Goal: Transaction & Acquisition: Book appointment/travel/reservation

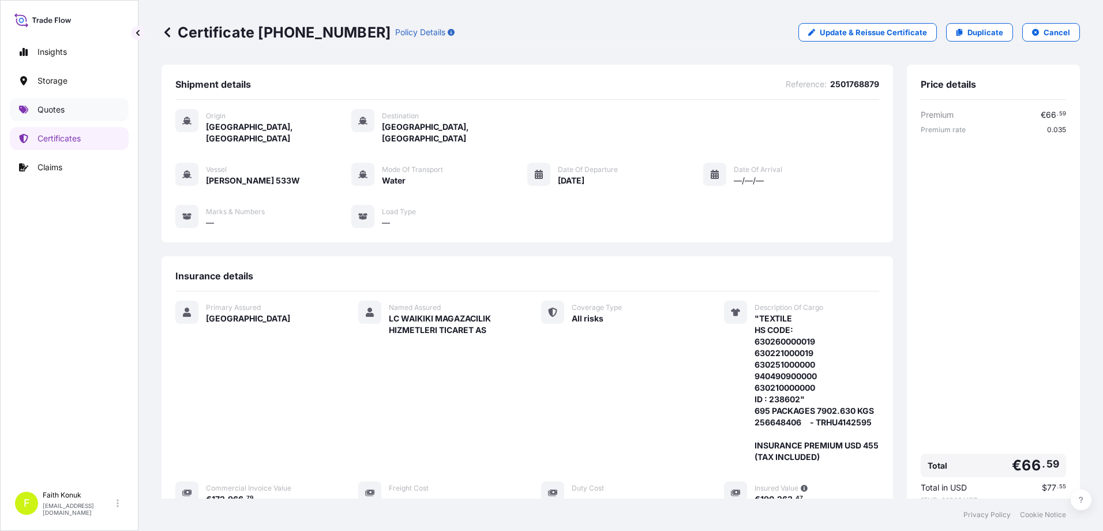
click at [61, 107] on p "Quotes" at bounding box center [50, 110] width 27 height 12
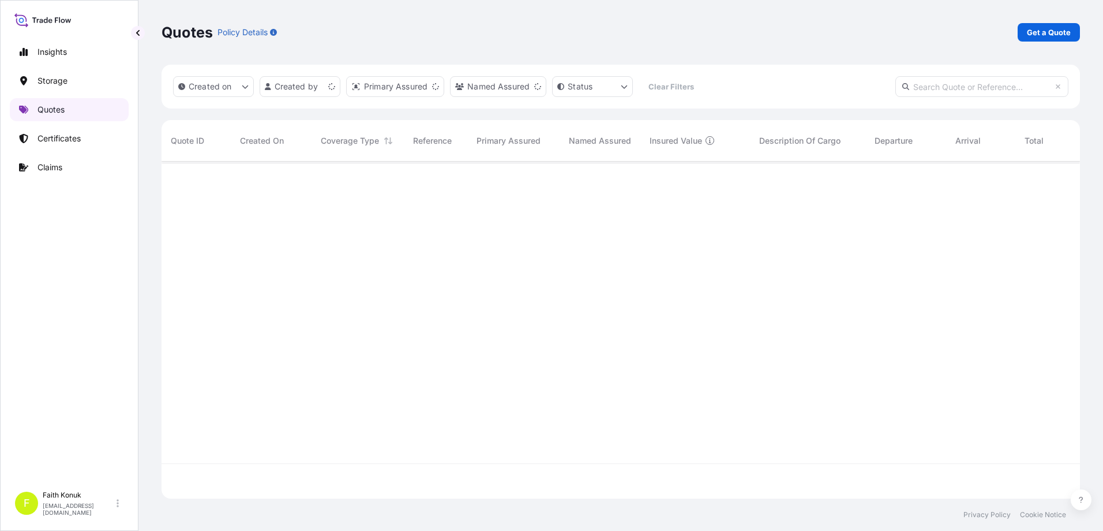
scroll to position [334, 909]
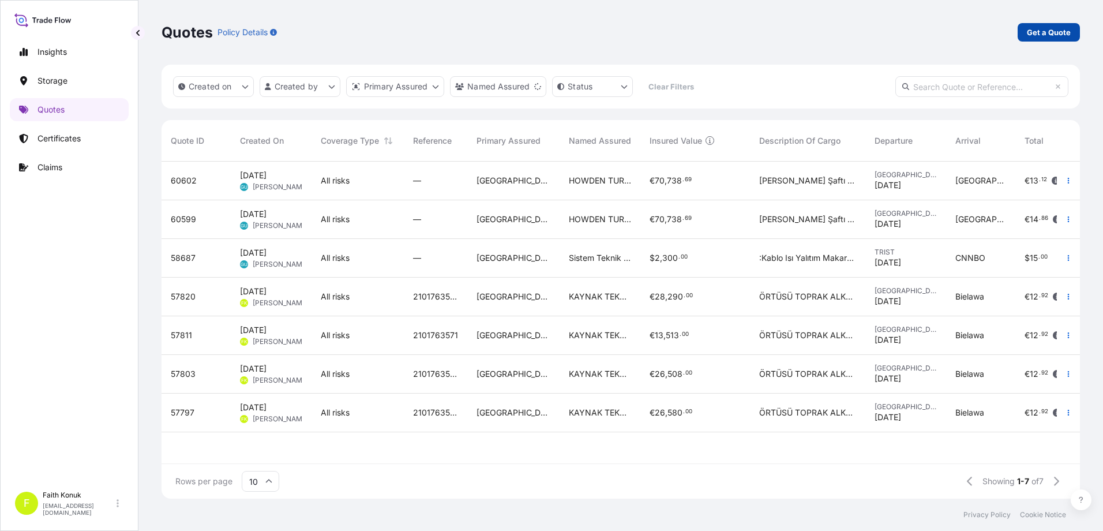
click at [1043, 33] on p "Get a Quote" at bounding box center [1048, 33] width 44 height 12
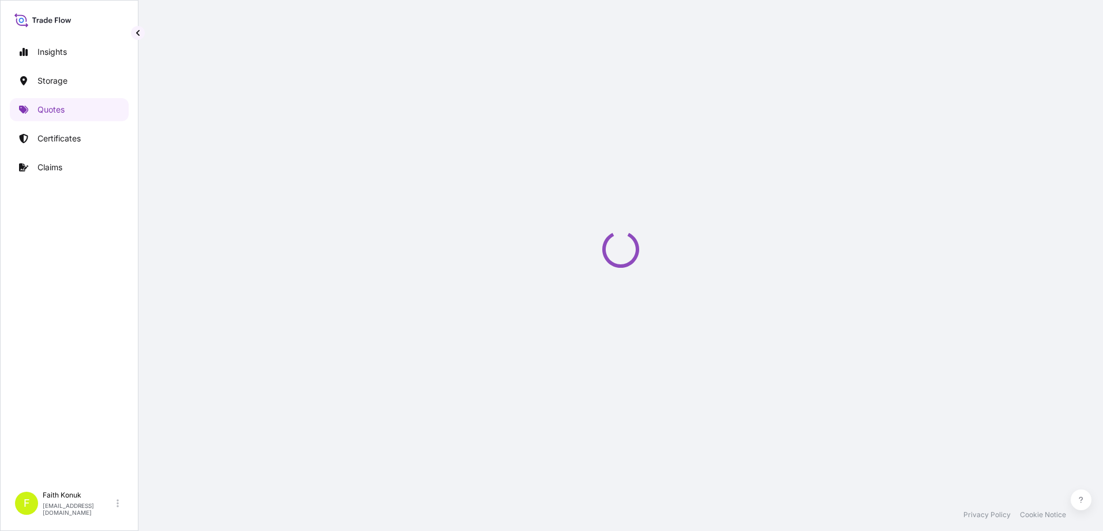
select select "Water"
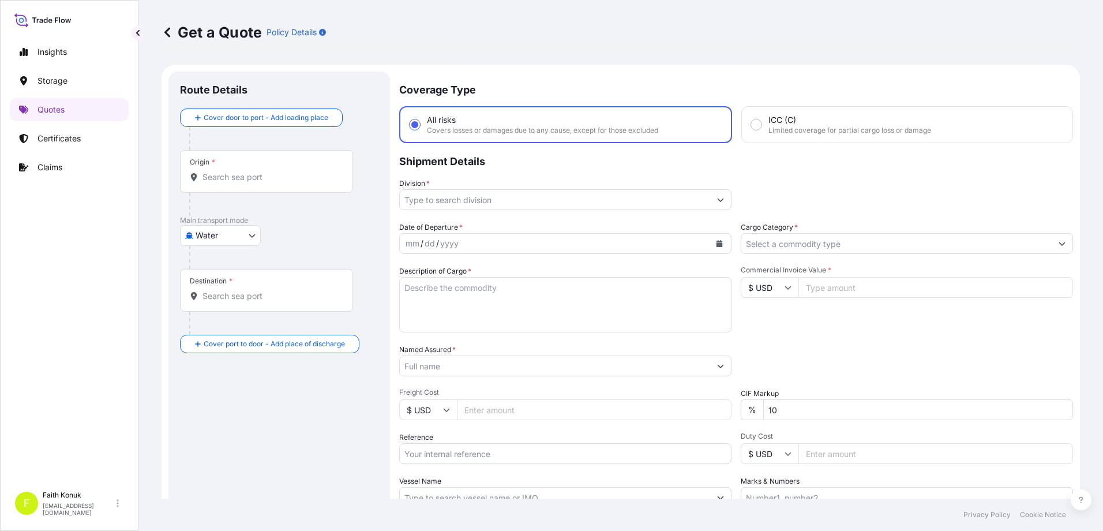
scroll to position [18, 0]
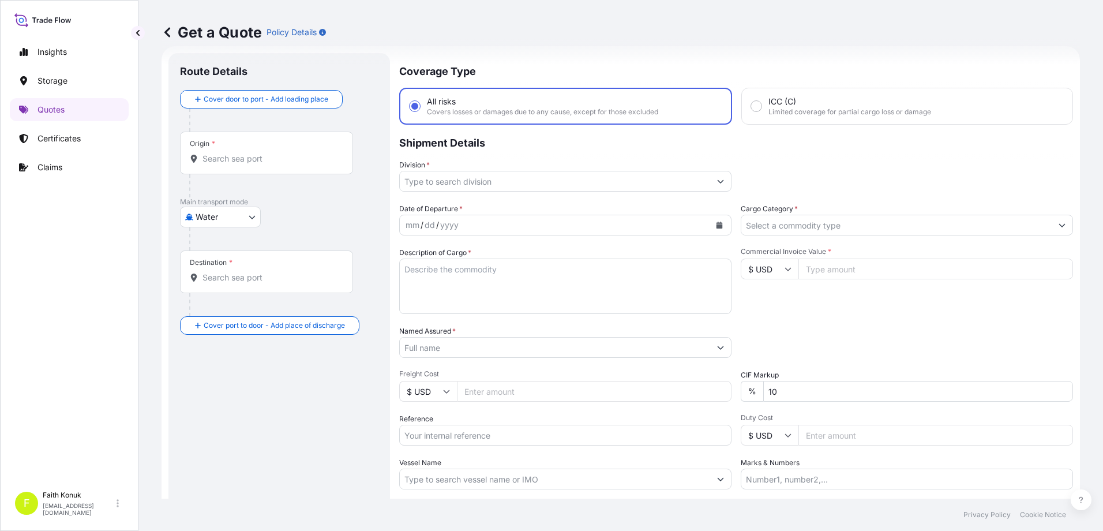
click at [222, 159] on input "Origin *" at bounding box center [270, 159] width 136 height 12
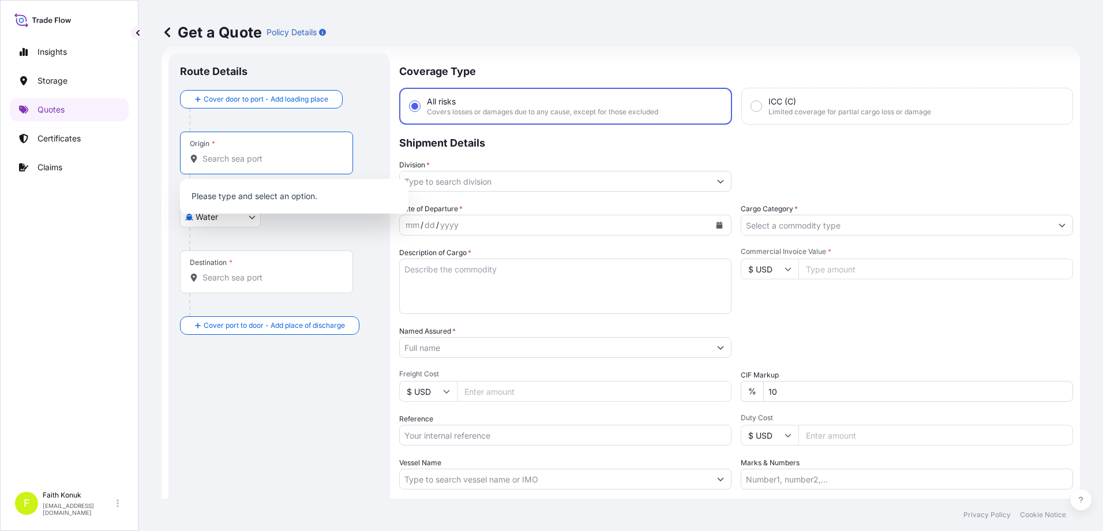
paste input "TÜRKİYE"
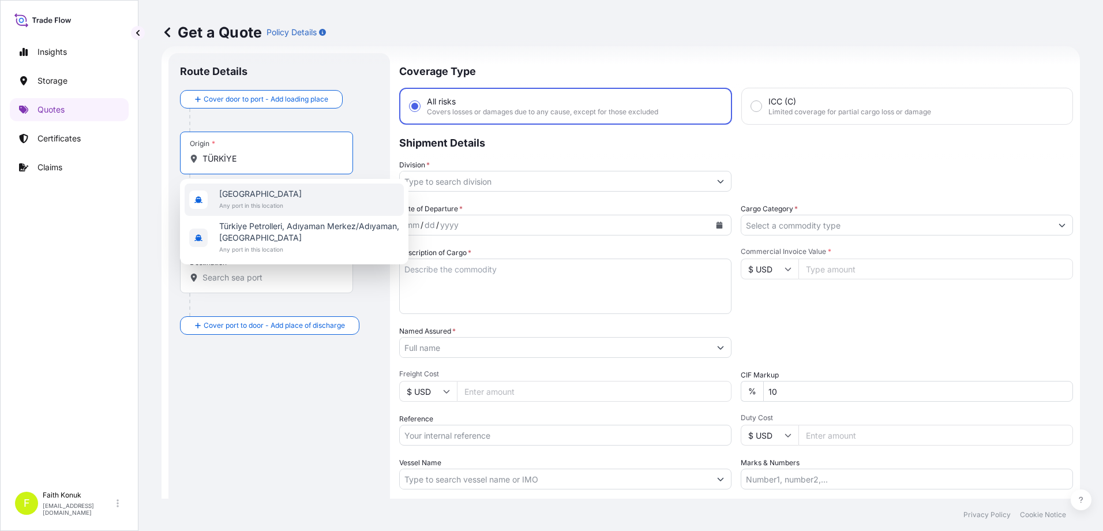
click at [251, 198] on span "[GEOGRAPHIC_DATA]" at bounding box center [260, 194] width 82 height 12
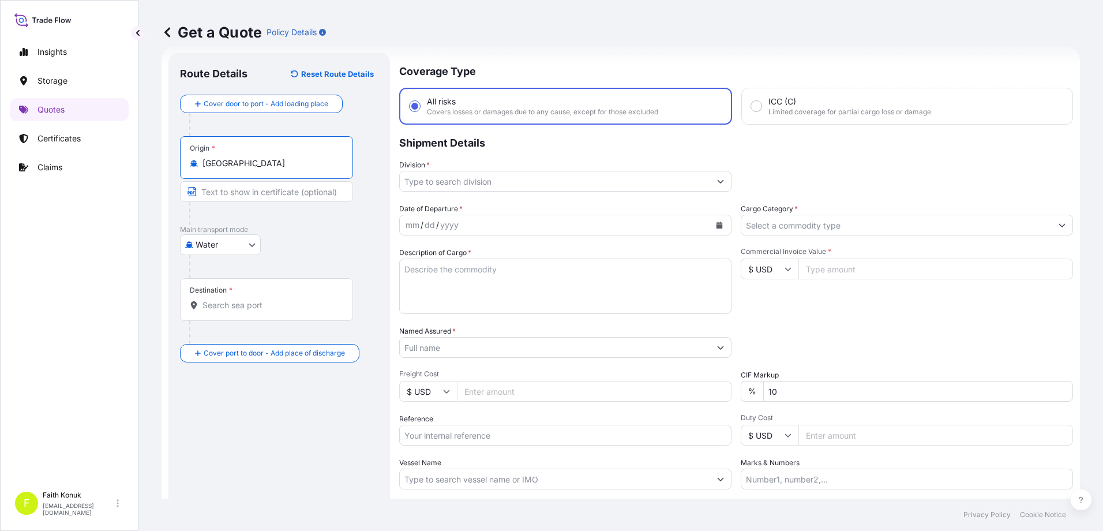
type input "[GEOGRAPHIC_DATA]"
click at [322, 245] on div "Water Air Water Inland" at bounding box center [279, 244] width 198 height 21
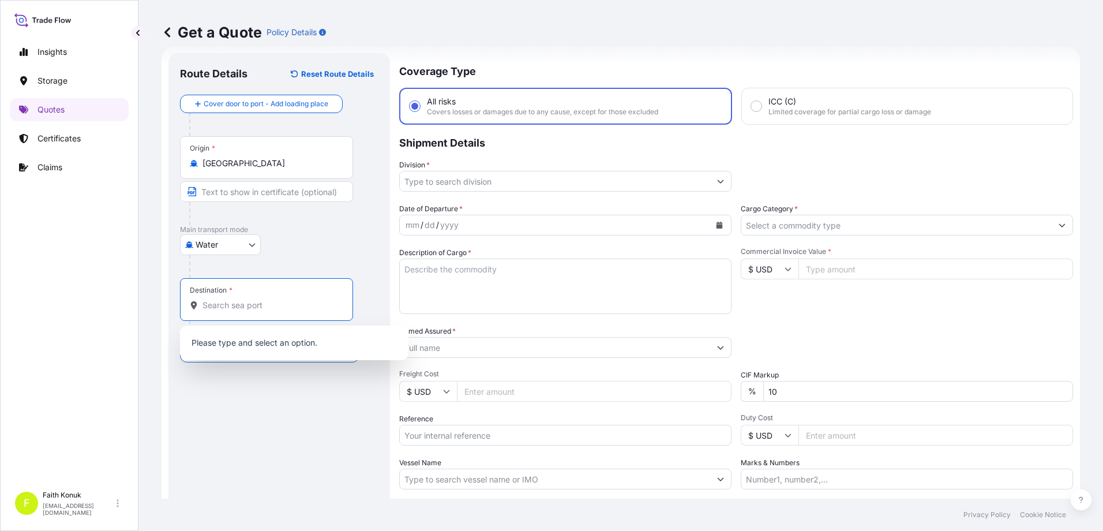
click at [269, 302] on input "Destination *" at bounding box center [270, 305] width 136 height 12
paste input "[GEOGRAPHIC_DATA]"
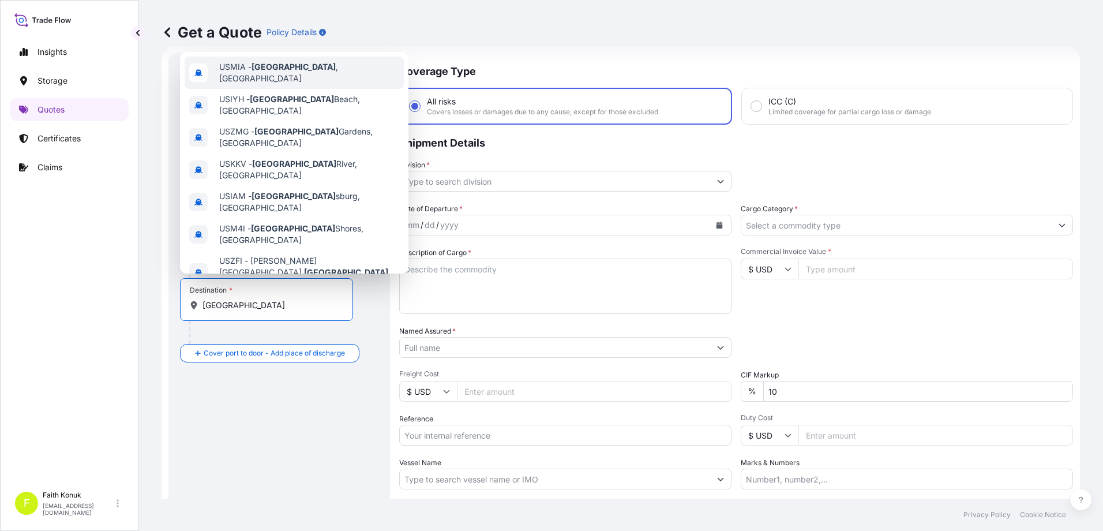
click at [299, 69] on span "USMIA - [GEOGRAPHIC_DATA] , [GEOGRAPHIC_DATA]" at bounding box center [309, 72] width 180 height 23
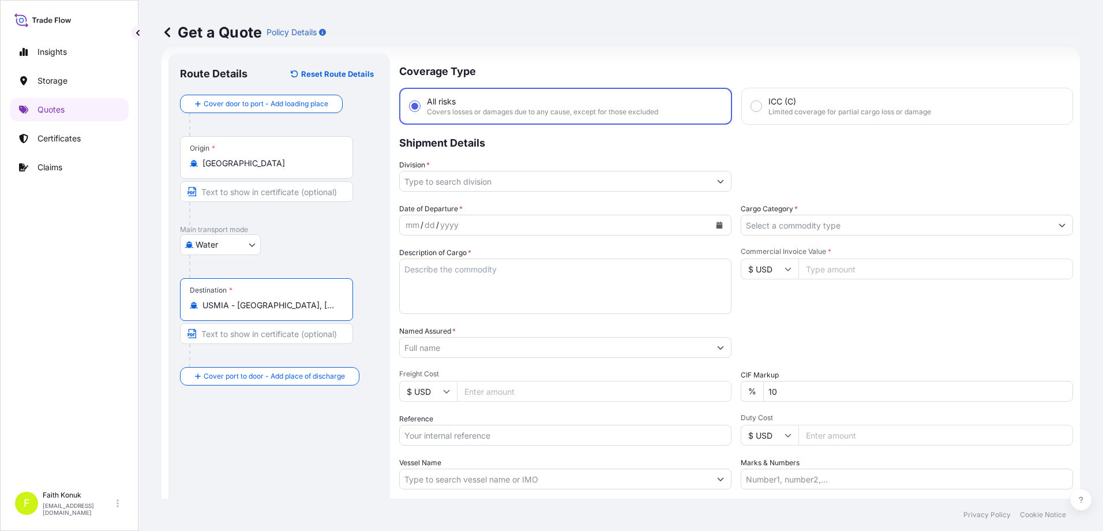
type input "USMIA - [GEOGRAPHIC_DATA], [GEOGRAPHIC_DATA]"
click at [326, 243] on div "Water Air Water Inland" at bounding box center [279, 244] width 198 height 21
click at [437, 182] on input "Division *" at bounding box center [555, 181] width 310 height 21
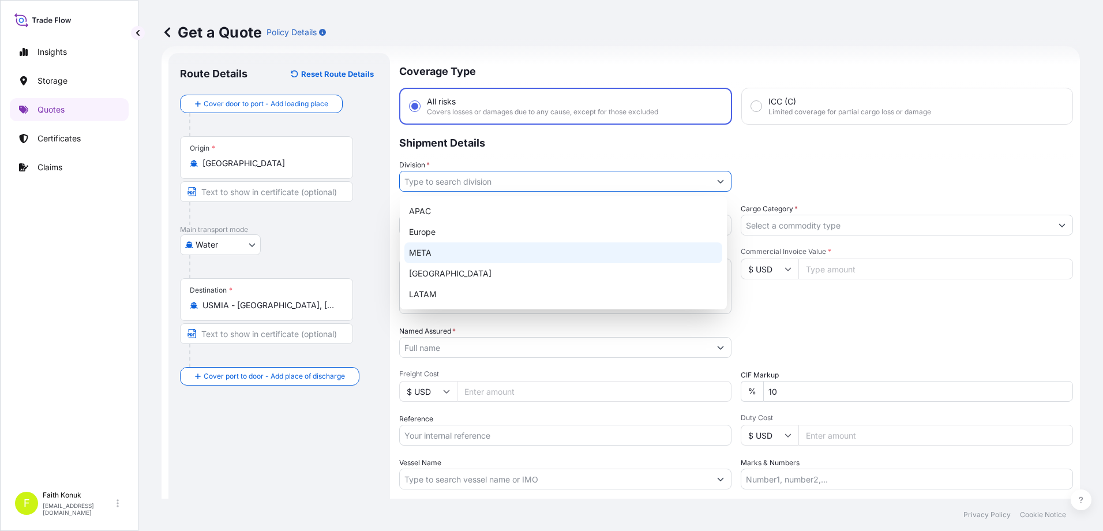
click at [430, 255] on div "META" at bounding box center [563, 252] width 318 height 21
type input "META"
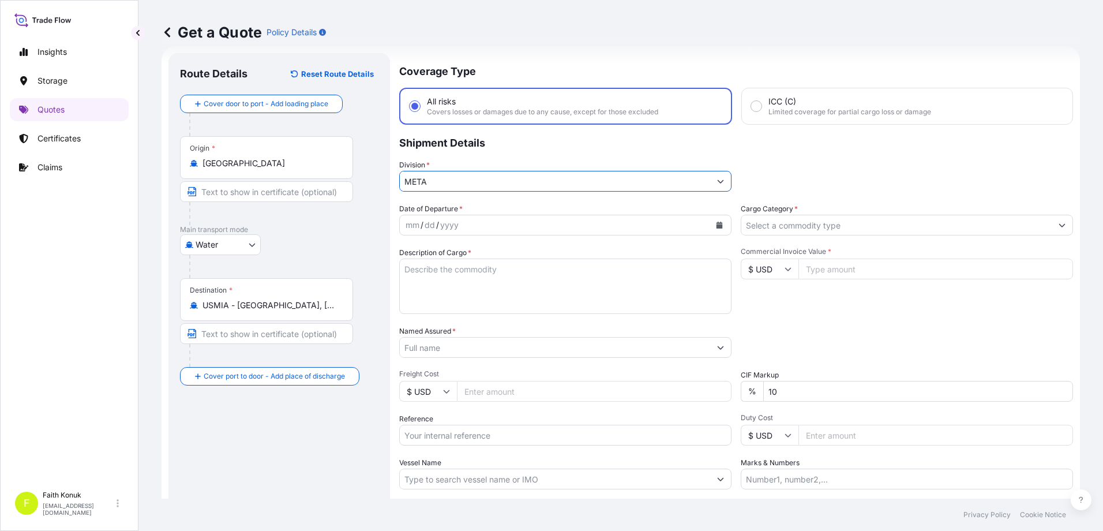
click at [483, 156] on p "Shipment Details" at bounding box center [736, 142] width 674 height 35
click at [464, 224] on div "mm / dd / yyyy" at bounding box center [555, 225] width 310 height 21
click at [718, 223] on button "Calendar" at bounding box center [719, 225] width 18 height 18
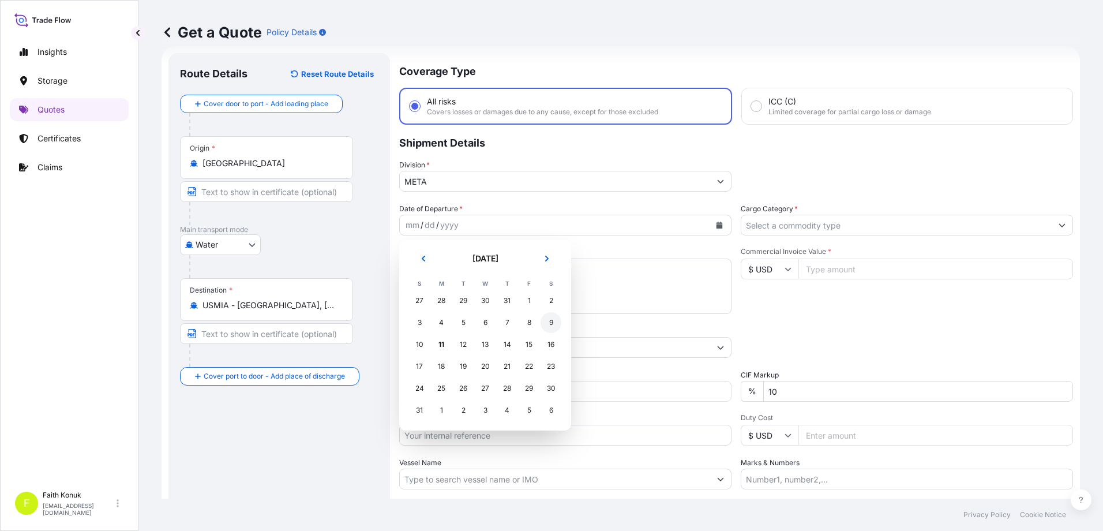
click at [552, 322] on div "9" at bounding box center [550, 322] width 21 height 21
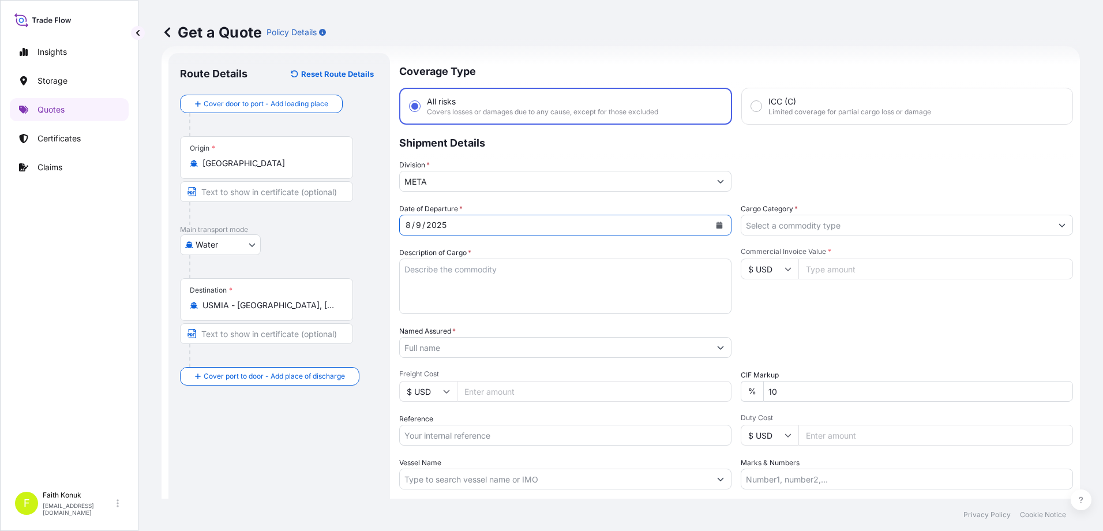
click at [434, 270] on textarea "Description of Cargo *" at bounding box center [565, 285] width 332 height 55
click at [441, 268] on textarea "Description of Cargo *" at bounding box center [565, 285] width 332 height 55
paste textarea "CLEAN FROZEN BLUE CRAB 1500 KAP / Brüt : 15000 KG"
click at [421, 291] on textarea "CLEAN FROZEN BLUE CRAB 1500 KAP / Brüt : 15000 KG" at bounding box center [565, 285] width 332 height 55
paste textarea "OOLU6218846"
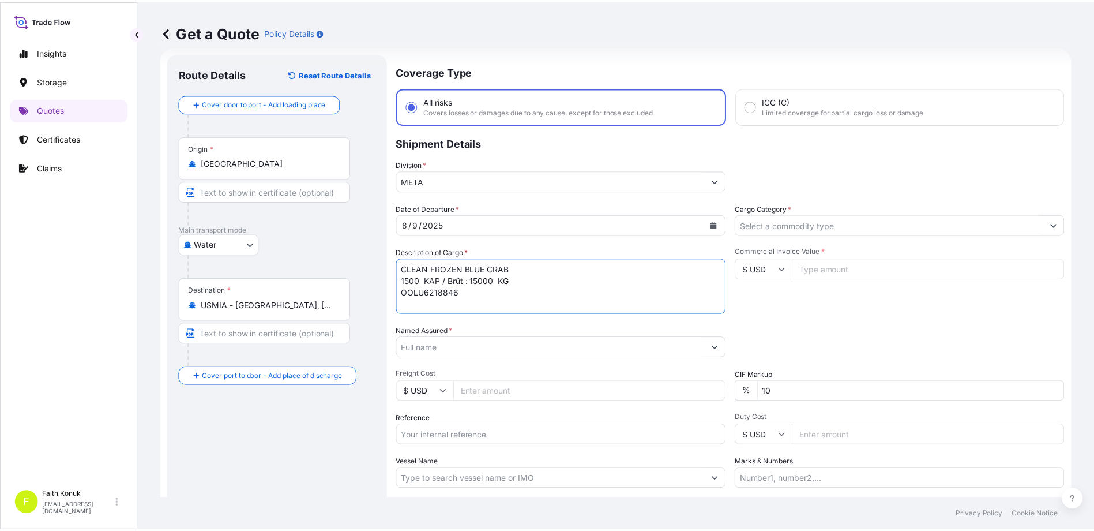
scroll to position [7, 0]
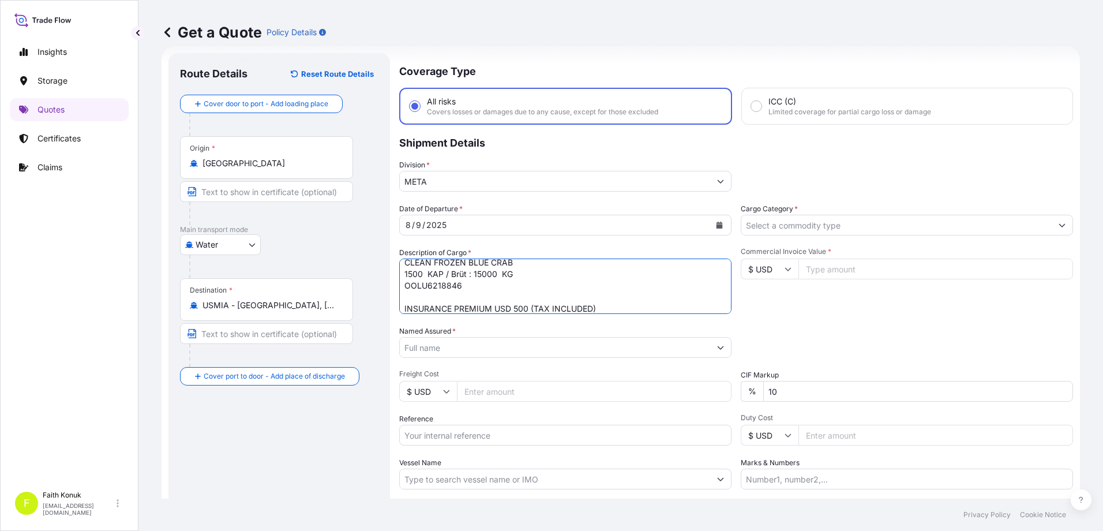
type textarea "CLEAN FROZEN BLUE CRAB 1500 KAP / Brüt : 15000 KG OOLU6218846 INSURANCE PREMIUM…"
click at [447, 348] on input "Named Assured *" at bounding box center [555, 347] width 310 height 21
click at [435, 343] on input "Named Assured *" at bounding box center [555, 347] width 310 height 21
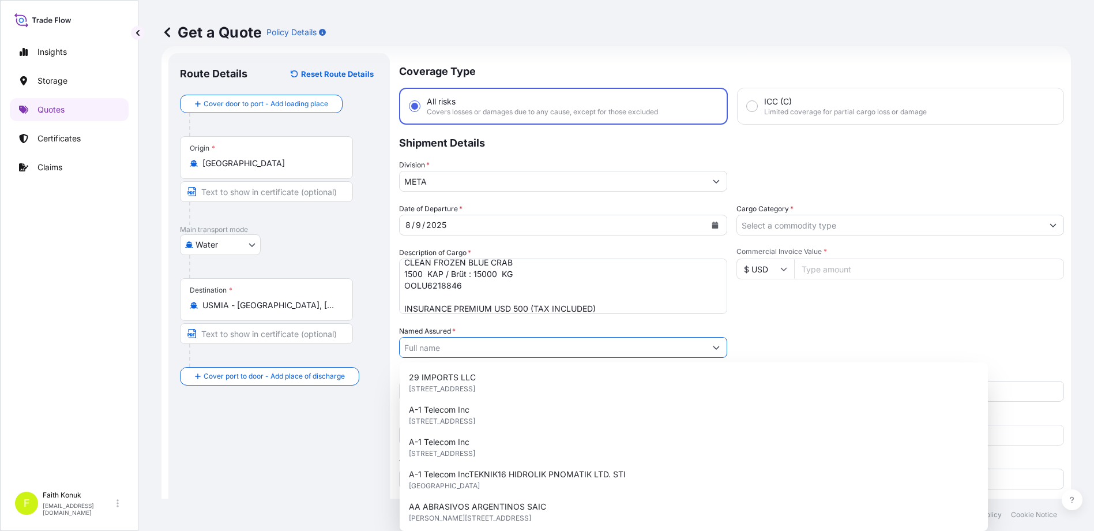
paste input ""SUDI TEKSTIL GIDA TARIM SU URUN. BILISIM TEK.INSAAAT ENERJI URETIMI [DOMAIN_NA…"
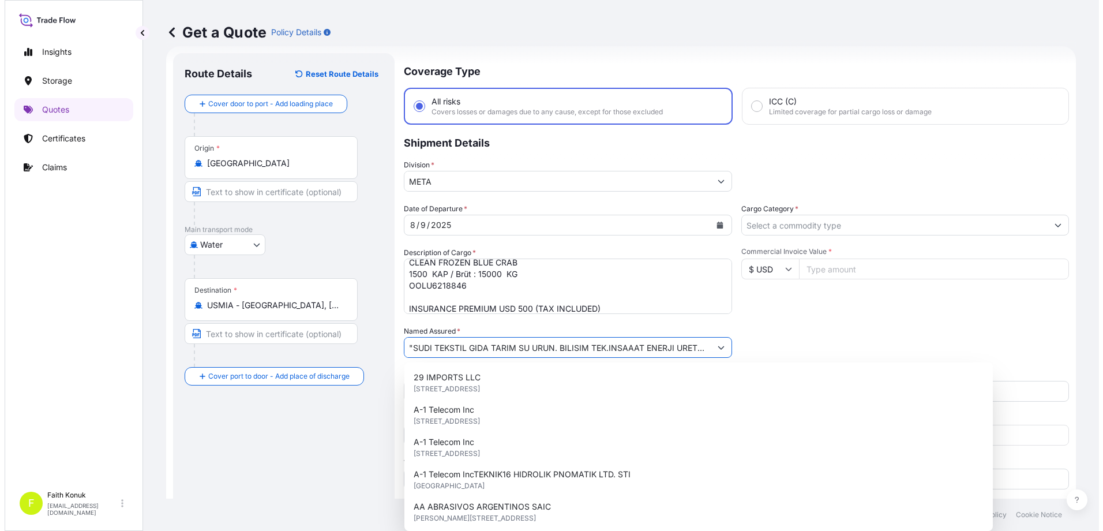
scroll to position [0, 89]
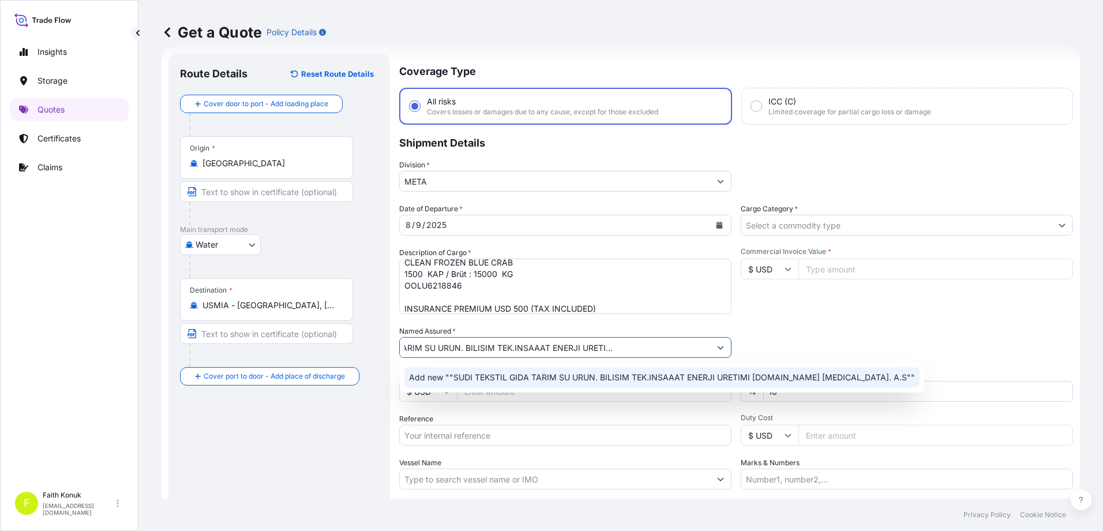
click at [481, 375] on span "Add new ""SUDI TEKSTIL GIDA TARIM SU URUN. BILISIM TEK.INSAAAT ENERJI URETIMI […" at bounding box center [662, 377] width 506 height 12
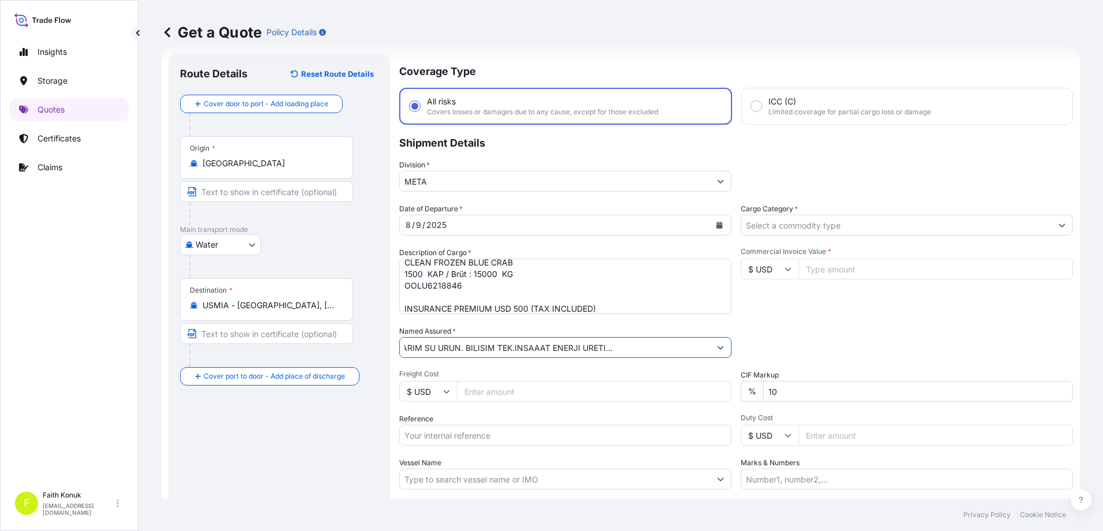
type input ""SUDI TEKSTIL GIDA TARIM SU URUN. BILISIM TEK.INSAAAT ENERJI URETIMI [DOMAIN_NA…"
click at [479, 371] on span "Freight Cost" at bounding box center [565, 373] width 332 height 9
click at [479, 381] on input "Freight Cost" at bounding box center [594, 391] width 274 height 21
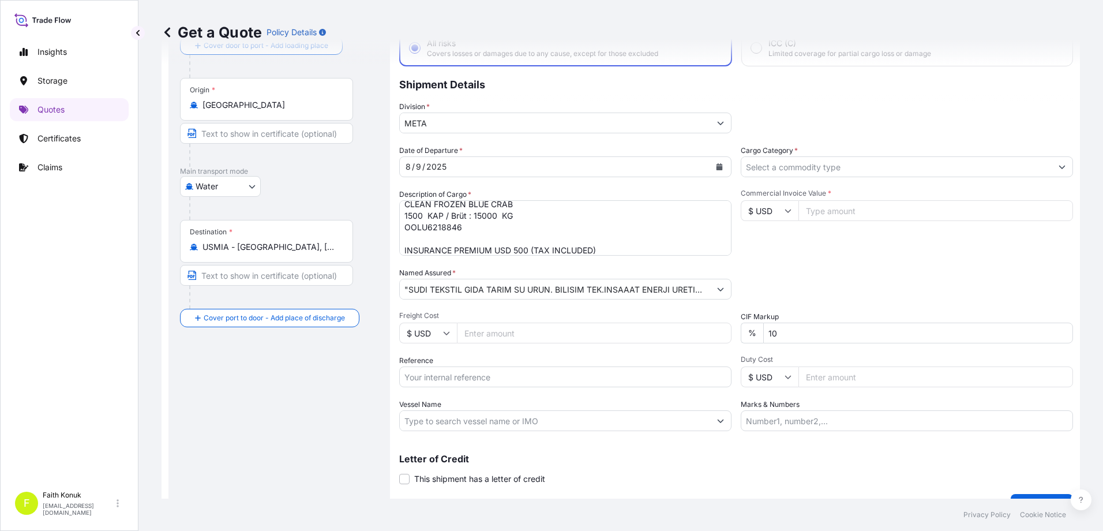
scroll to position [102, 0]
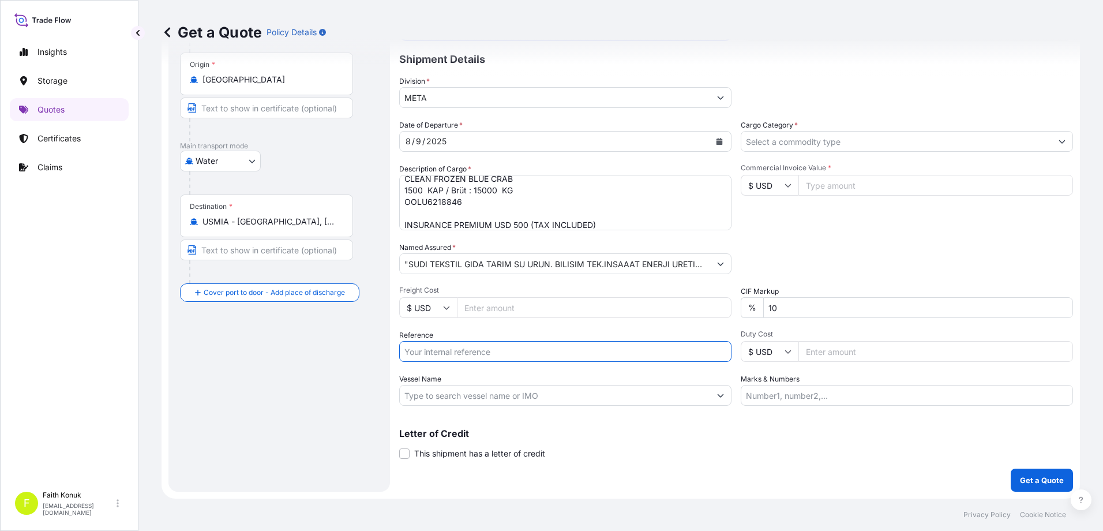
click at [489, 344] on input "Reference" at bounding box center [565, 351] width 332 height 21
paste input "2301766762"
type input "2301766762"
click at [429, 390] on input "Vessel Name" at bounding box center [555, 395] width 310 height 21
paste input "[PERSON_NAME]"
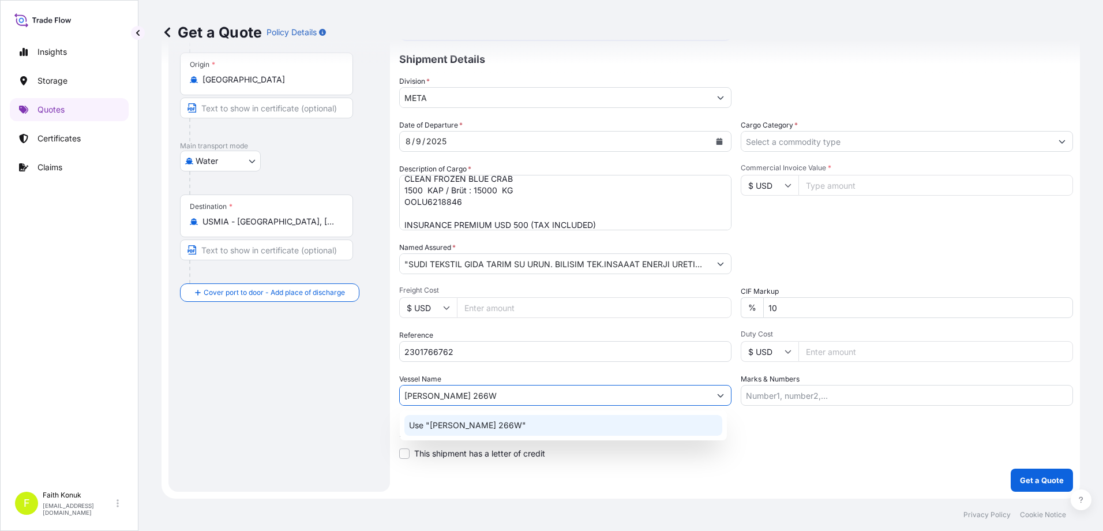
click at [489, 422] on p "Use "[PERSON_NAME] 266W"" at bounding box center [467, 425] width 117 height 12
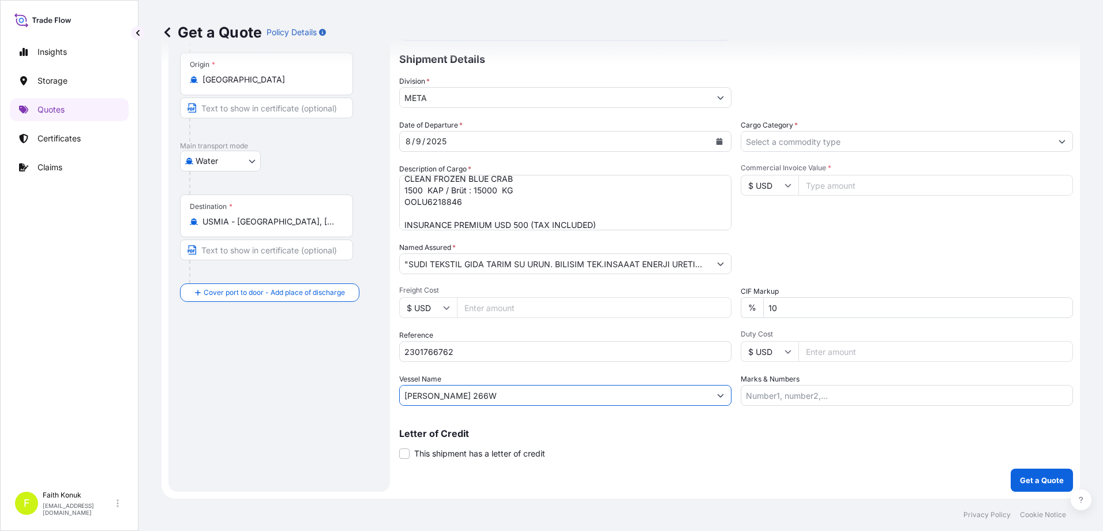
type input "[PERSON_NAME] 266W"
click at [781, 141] on input "Cargo Category *" at bounding box center [896, 141] width 310 height 21
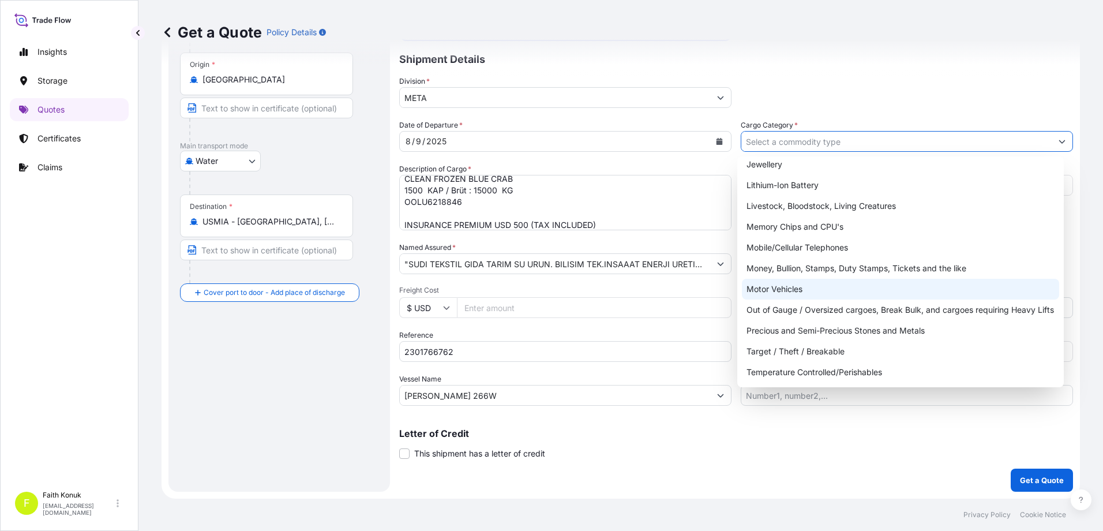
scroll to position [194, 0]
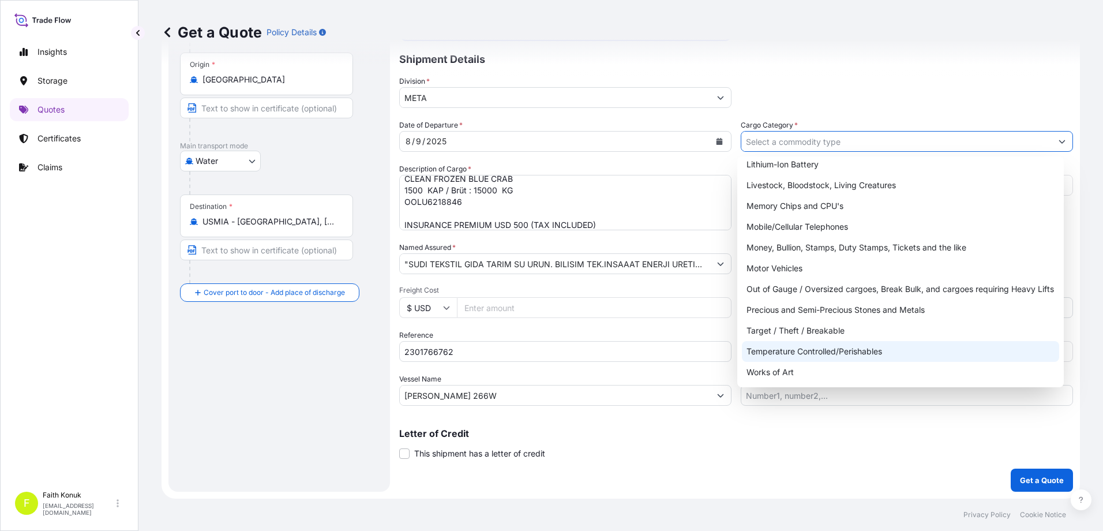
click at [843, 345] on div "Temperature Controlled/Perishables" at bounding box center [901, 351] width 318 height 21
type input "Temperature Controlled/Perishables"
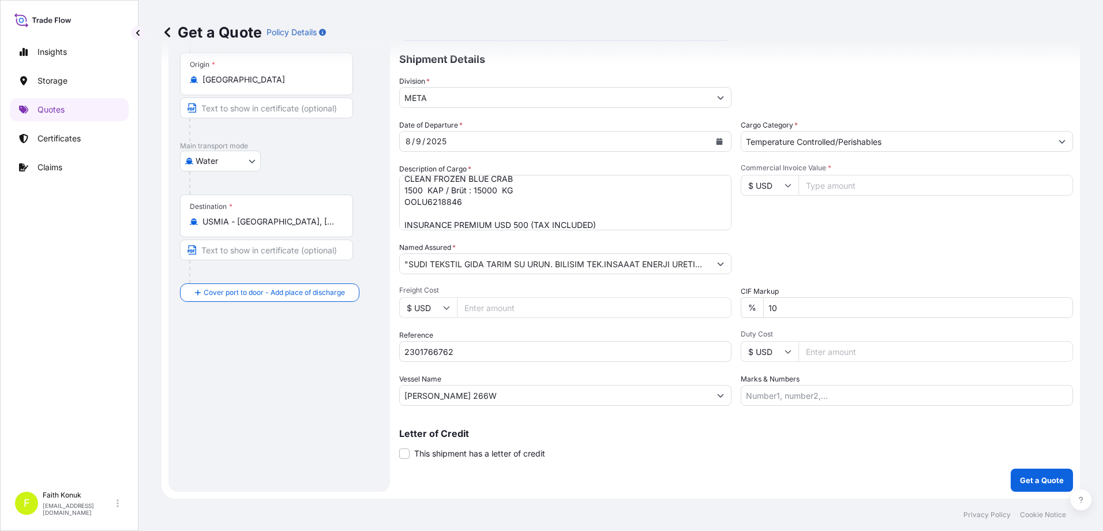
click at [804, 179] on input "Commercial Invoice Value *" at bounding box center [935, 185] width 274 height 21
type input "80028"
click at [853, 260] on div "Packing Category Type to search a container mode Please select a primary mode o…" at bounding box center [906, 258] width 332 height 32
click at [1025, 479] on p "Get a Quote" at bounding box center [1041, 480] width 44 height 12
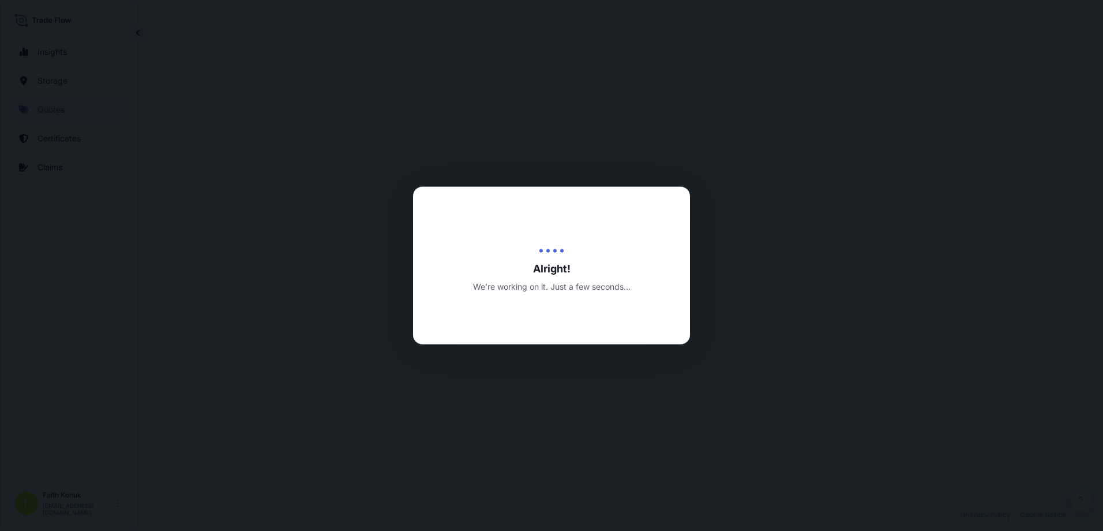
select select "Water"
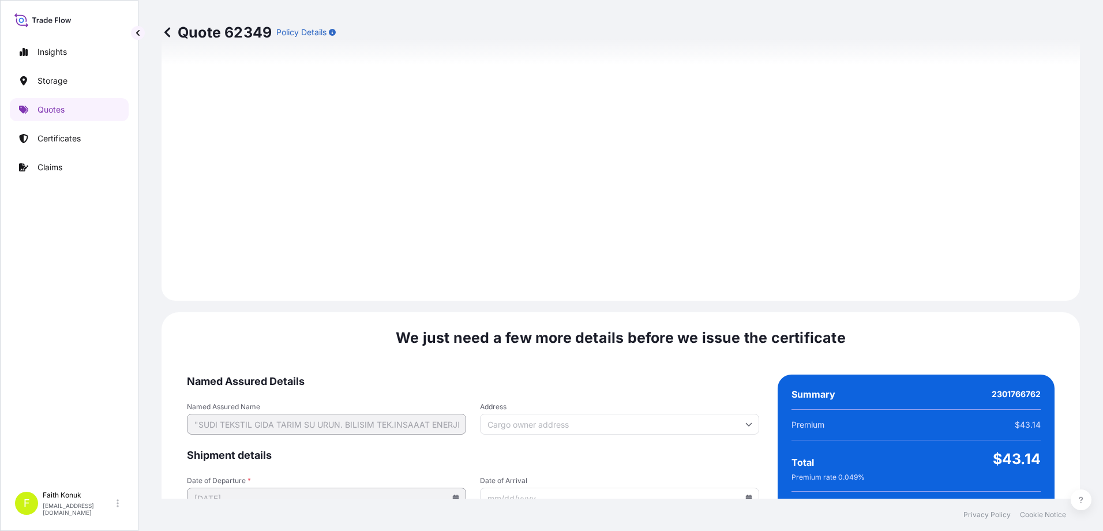
scroll to position [1827, 0]
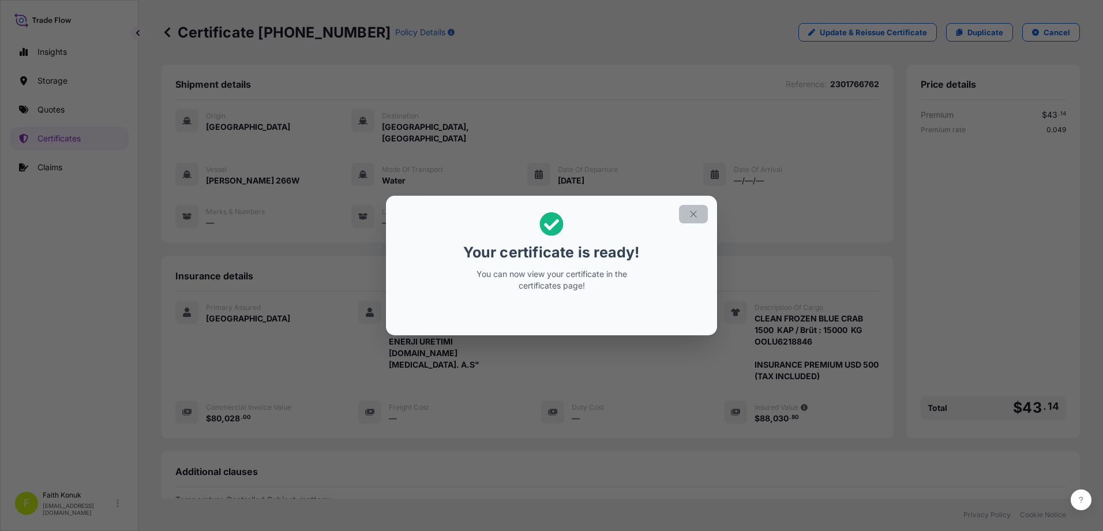
click at [692, 212] on icon "button" at bounding box center [693, 214] width 10 height 10
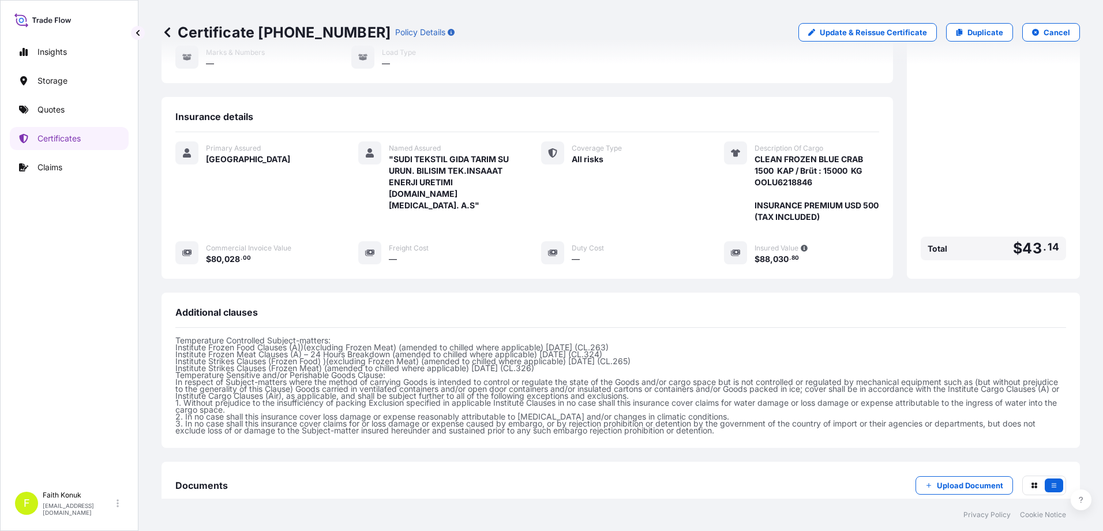
scroll to position [291, 0]
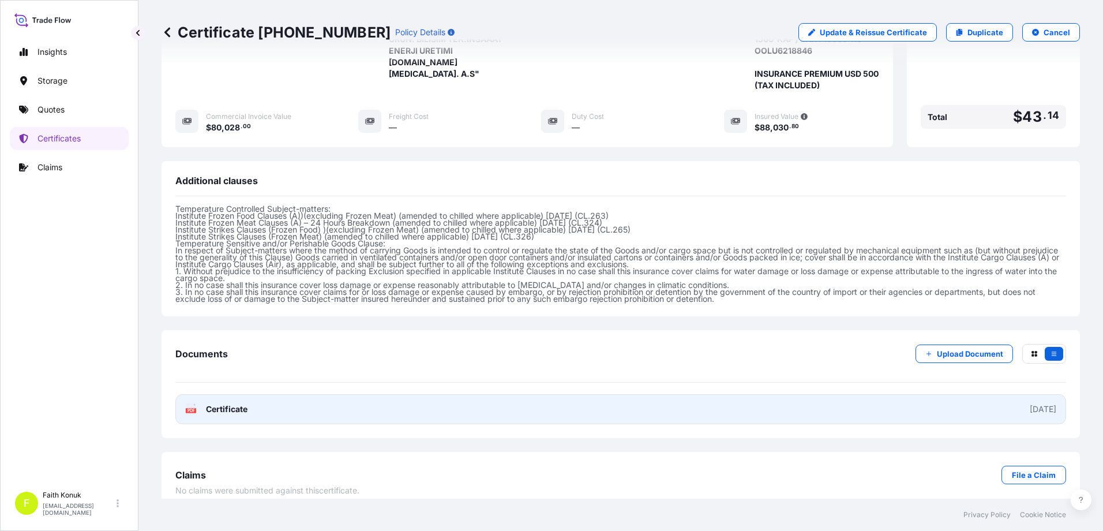
click at [239, 403] on span "Certificate" at bounding box center [227, 409] width 42 height 12
